Goal: Navigation & Orientation: Find specific page/section

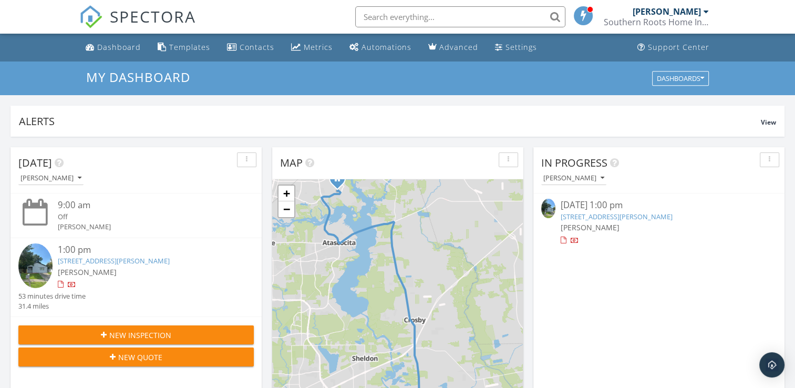
scroll to position [973, 811]
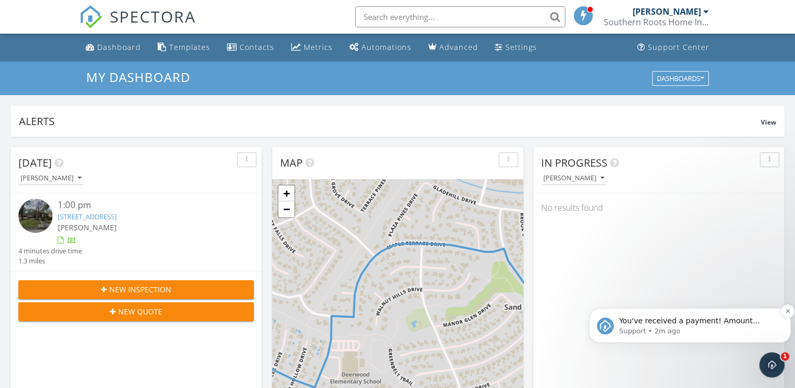
click at [733, 325] on span "You've received a payment! Amount $350.00 Fee $0.00 Net $350.00 Transaction # I…" at bounding box center [689, 336] width 141 height 40
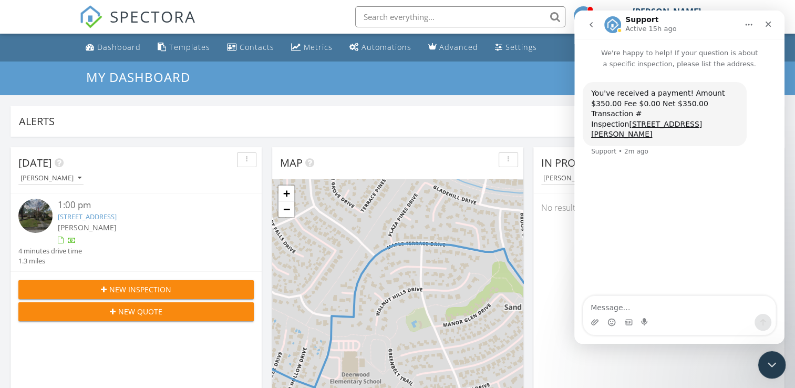
click at [766, 366] on icon "Close Intercom Messenger" at bounding box center [770, 363] width 13 height 13
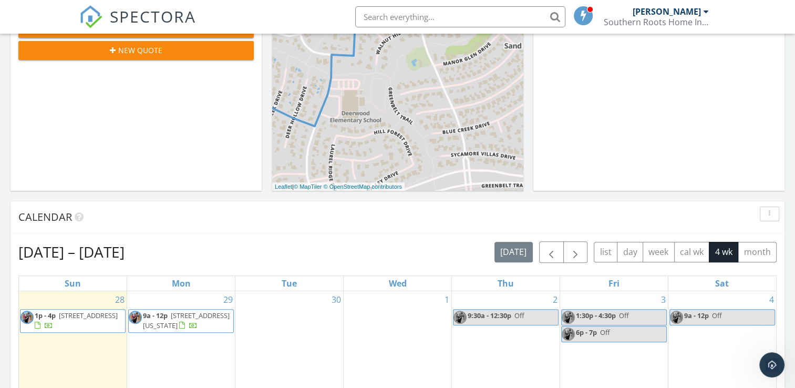
scroll to position [256, 0]
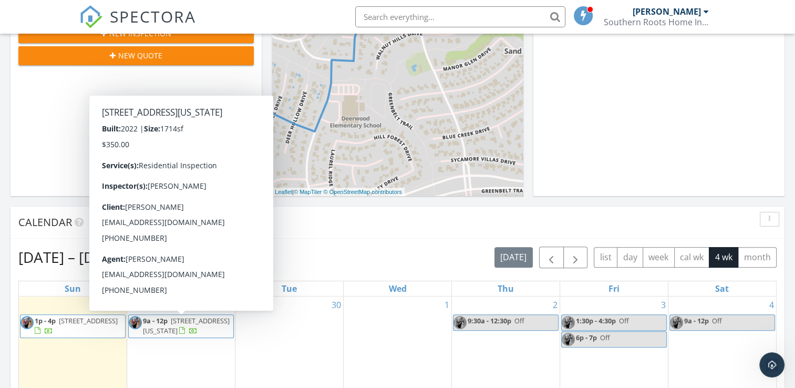
click at [212, 322] on span "11822 California Sister Dr, Humble 77346" at bounding box center [186, 325] width 87 height 19
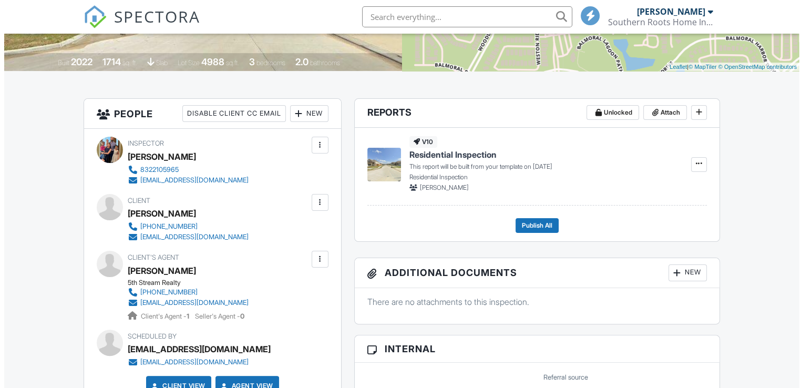
scroll to position [197, 0]
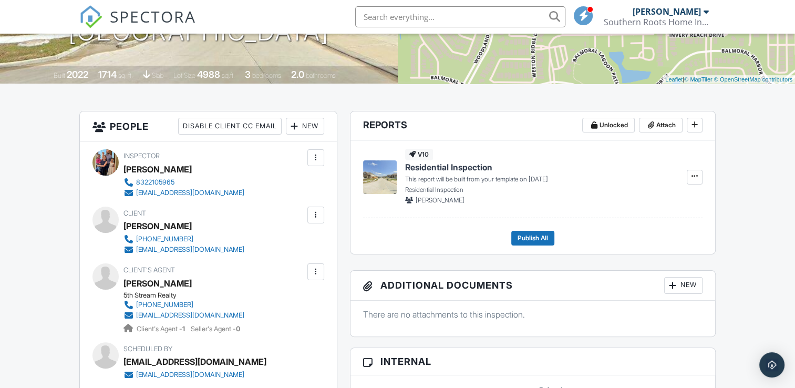
click at [296, 126] on div at bounding box center [295, 126] width 11 height 11
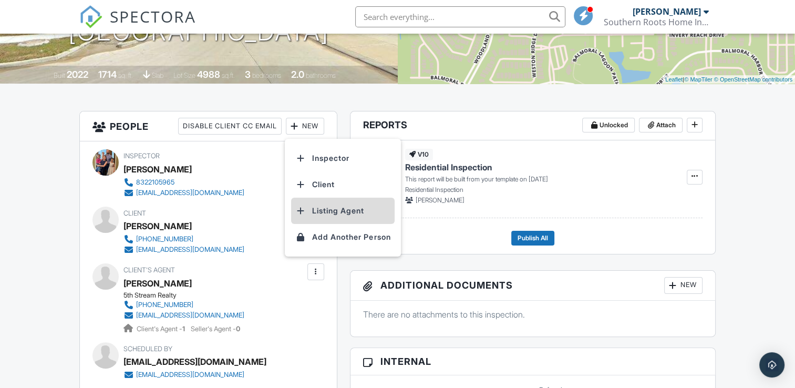
click at [321, 211] on li "Listing Agent" at bounding box center [343, 211] width 104 height 26
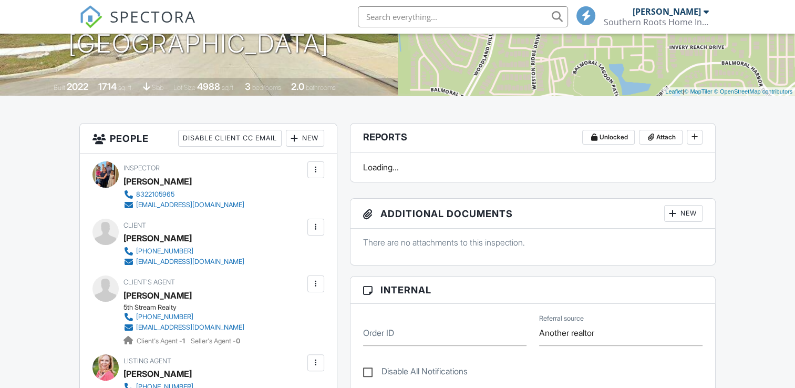
scroll to position [216, 0]
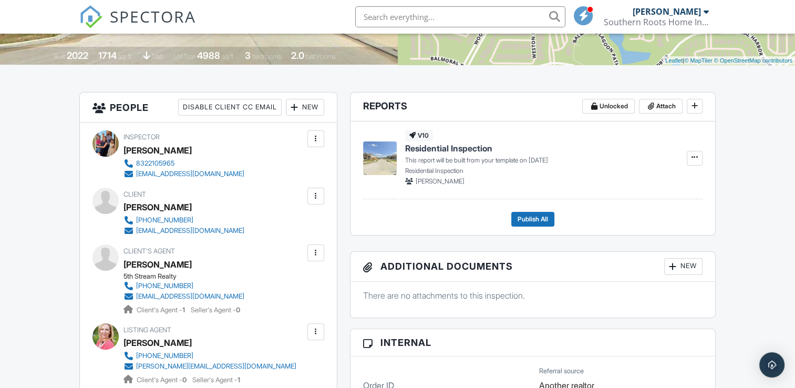
click at [181, 261] on div "Michelle Pedersen" at bounding box center [158, 264] width 68 height 16
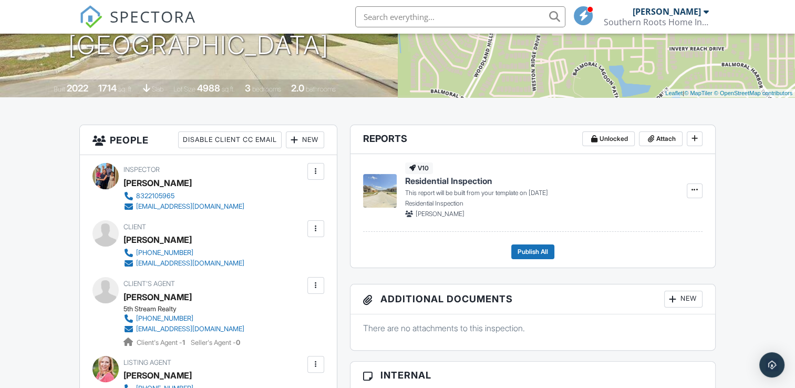
scroll to position [0, 0]
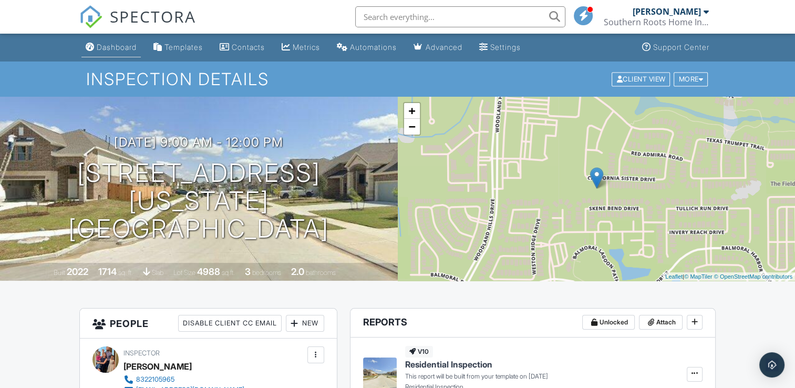
click at [120, 44] on div "Dashboard" at bounding box center [117, 47] width 40 height 9
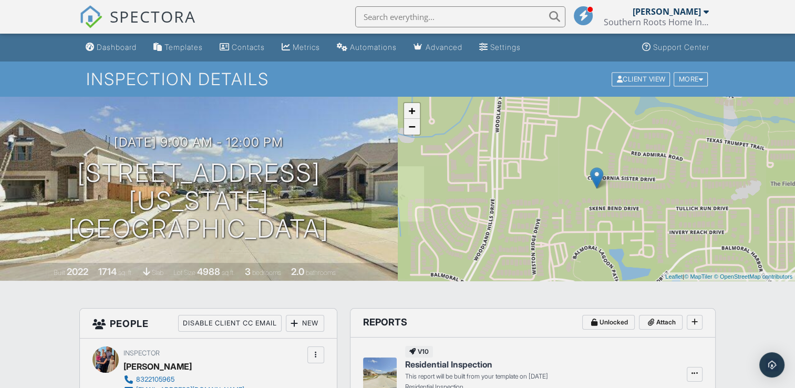
click at [120, 44] on div at bounding box center [397, 194] width 795 height 388
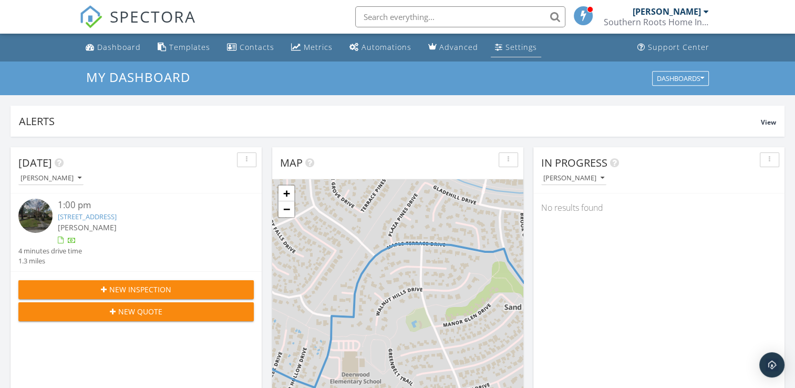
click at [519, 47] on div "Settings" at bounding box center [522, 47] width 32 height 10
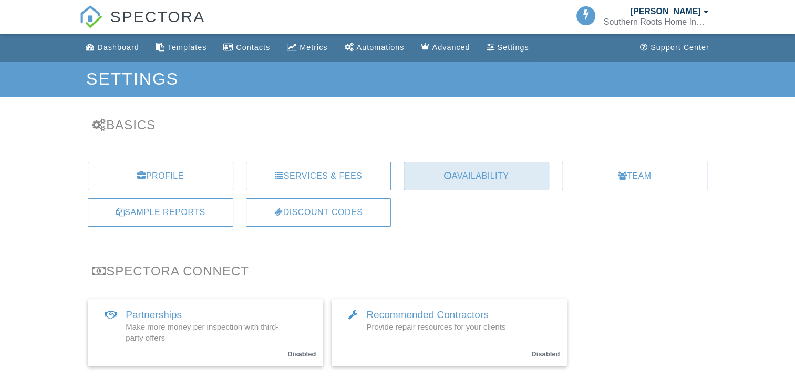
click at [489, 173] on div "Availability" at bounding box center [477, 176] width 146 height 28
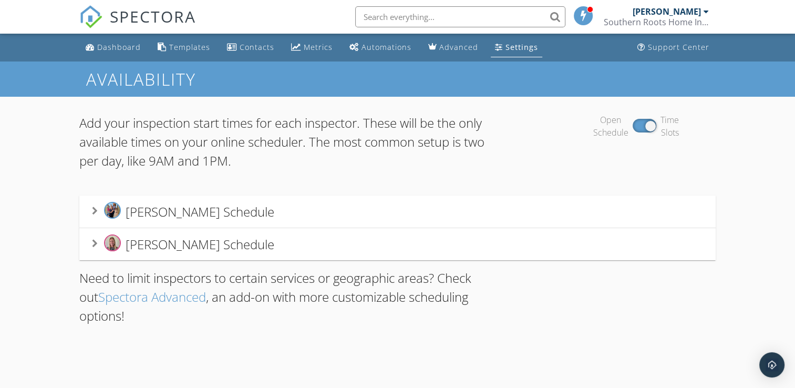
click at [259, 210] on span "[PERSON_NAME] Schedule" at bounding box center [200, 211] width 149 height 17
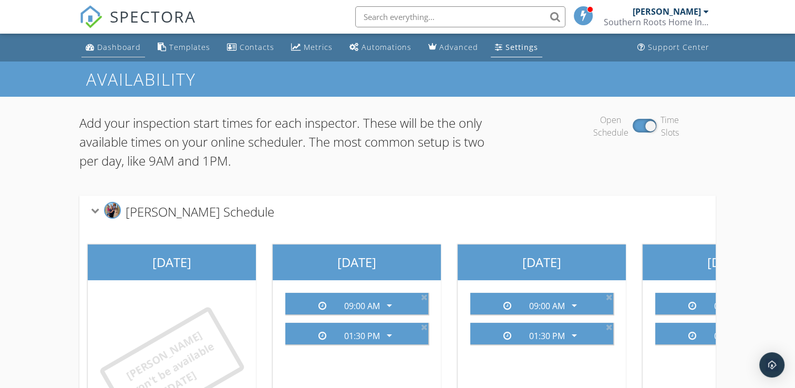
click at [117, 45] on div "Dashboard" at bounding box center [119, 47] width 44 height 10
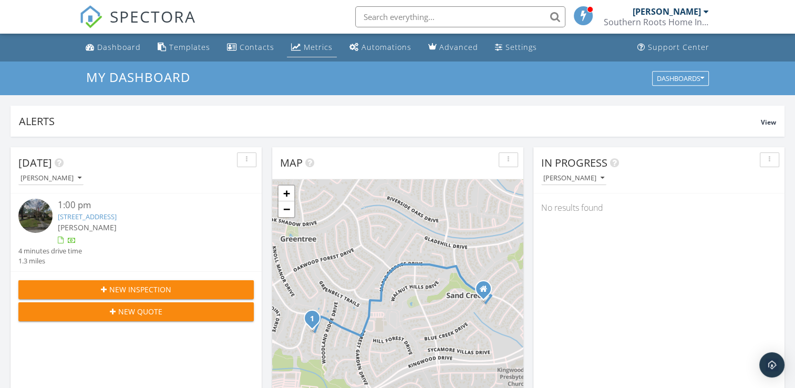
click at [311, 49] on div "Metrics" at bounding box center [318, 47] width 29 height 10
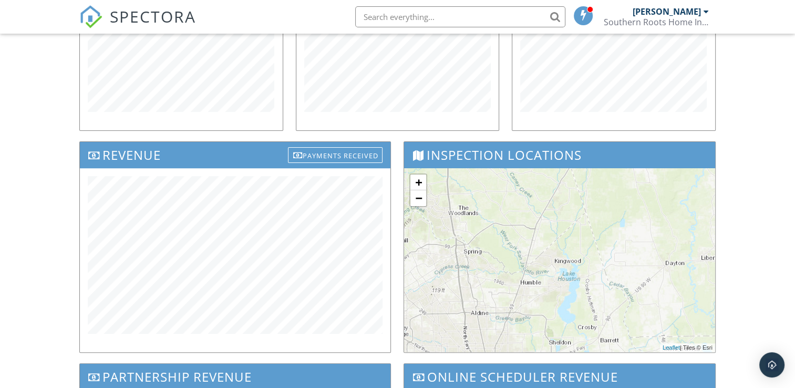
scroll to position [252, 0]
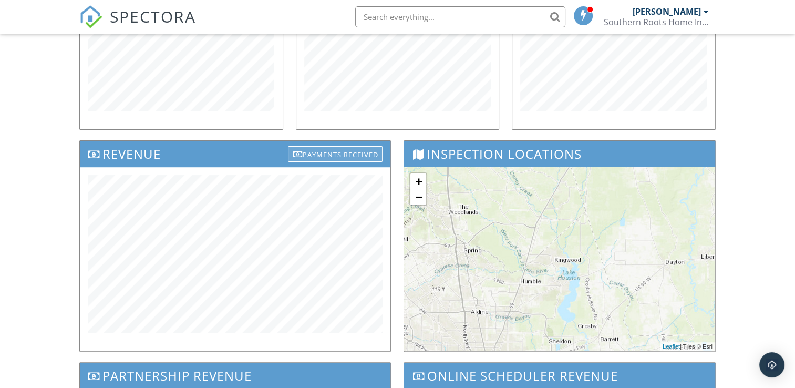
click at [354, 155] on div "Payments Received" at bounding box center [335, 154] width 95 height 16
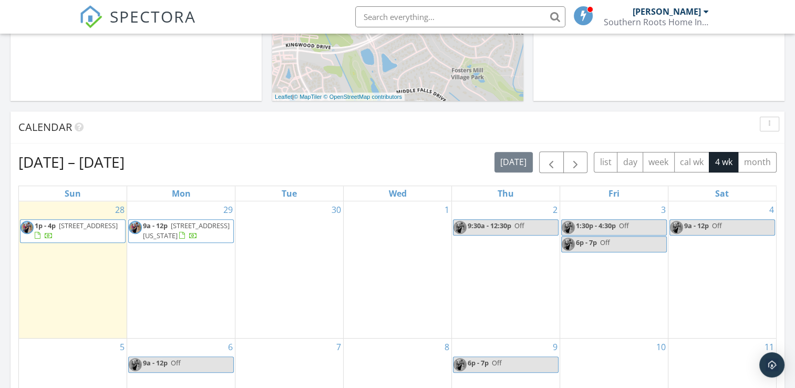
scroll to position [375, 0]
